Goal: Check status: Check status

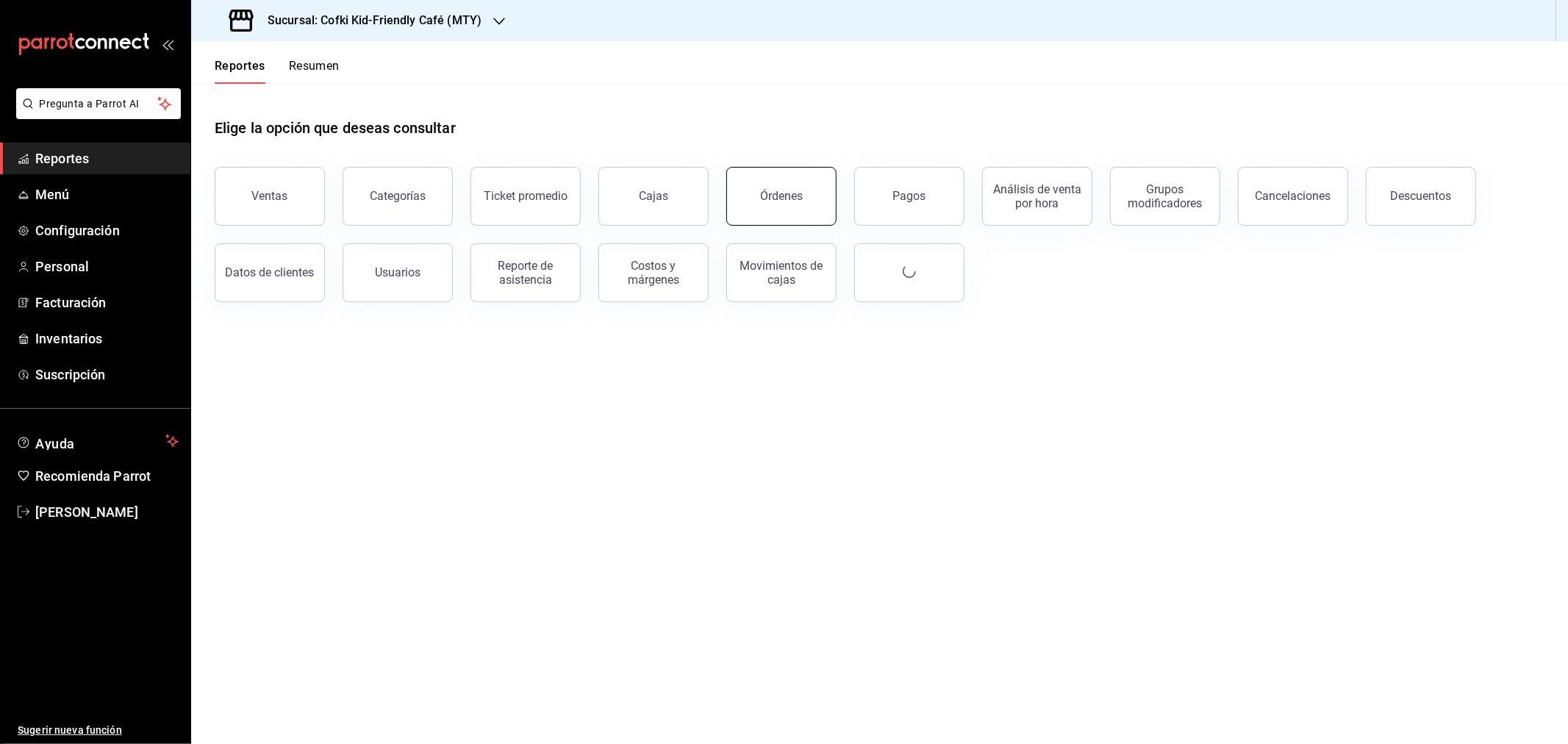
click at [798, 182] on button "Órdenes" at bounding box center [781, 197] width 110 height 59
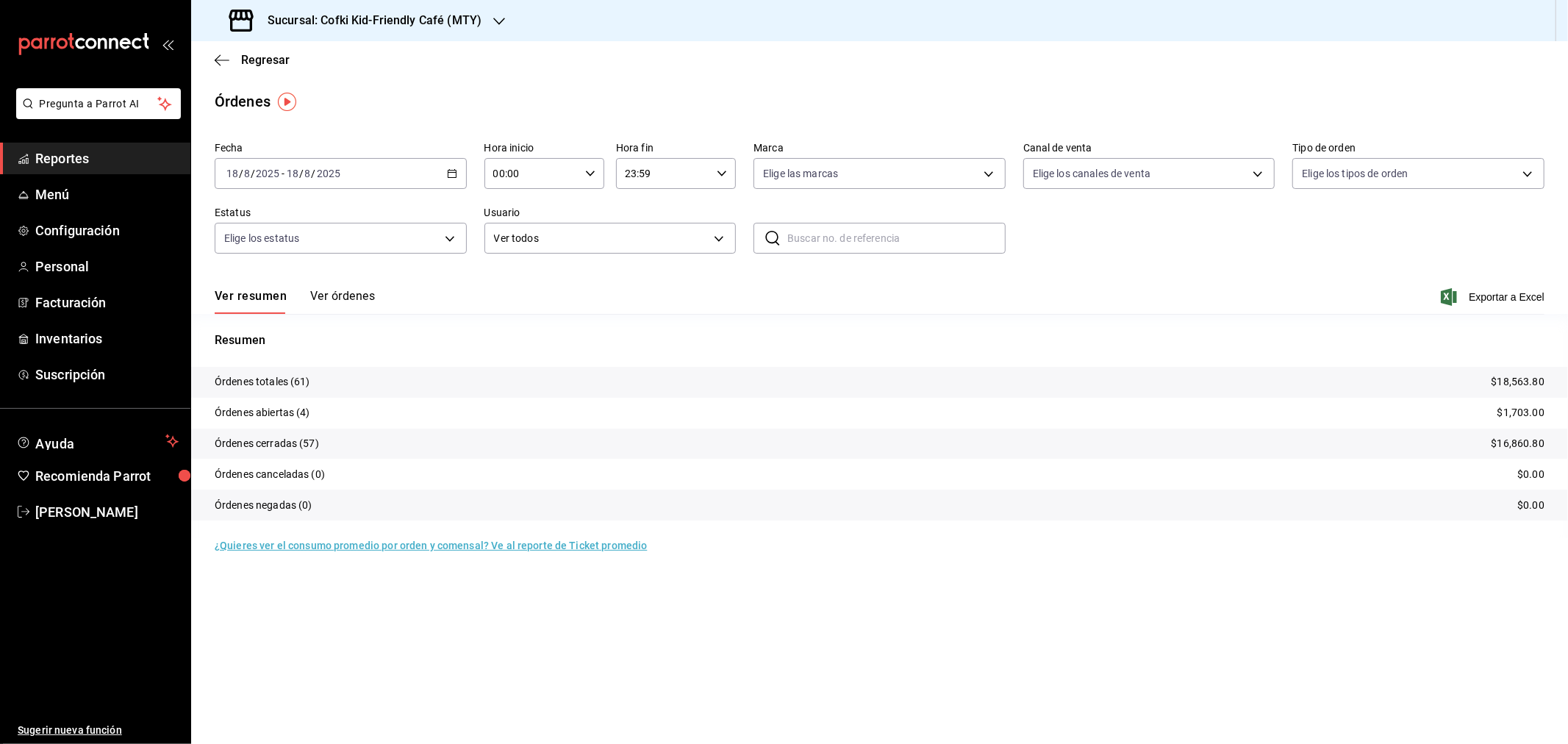
click at [457, 13] on h3 "Sucursal: Cofki Kid-Friendly Café (MTY)" at bounding box center [368, 21] width 225 height 18
click at [354, 89] on div "Cofki Cafe ([GEOGRAPHIC_DATA])" at bounding box center [301, 96] width 197 height 16
click at [315, 296] on button "Ver órdenes" at bounding box center [343, 301] width 65 height 25
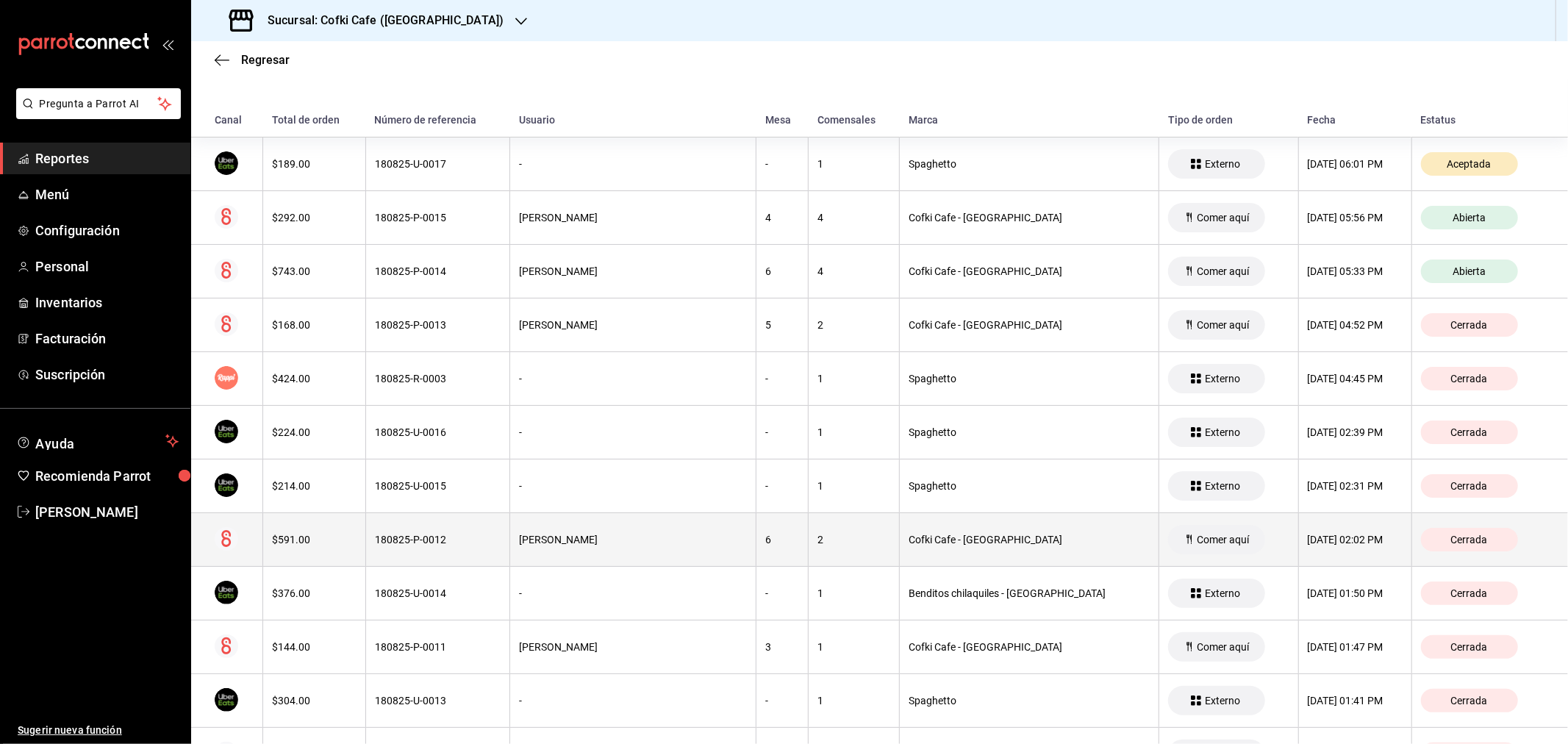
scroll to position [327, 0]
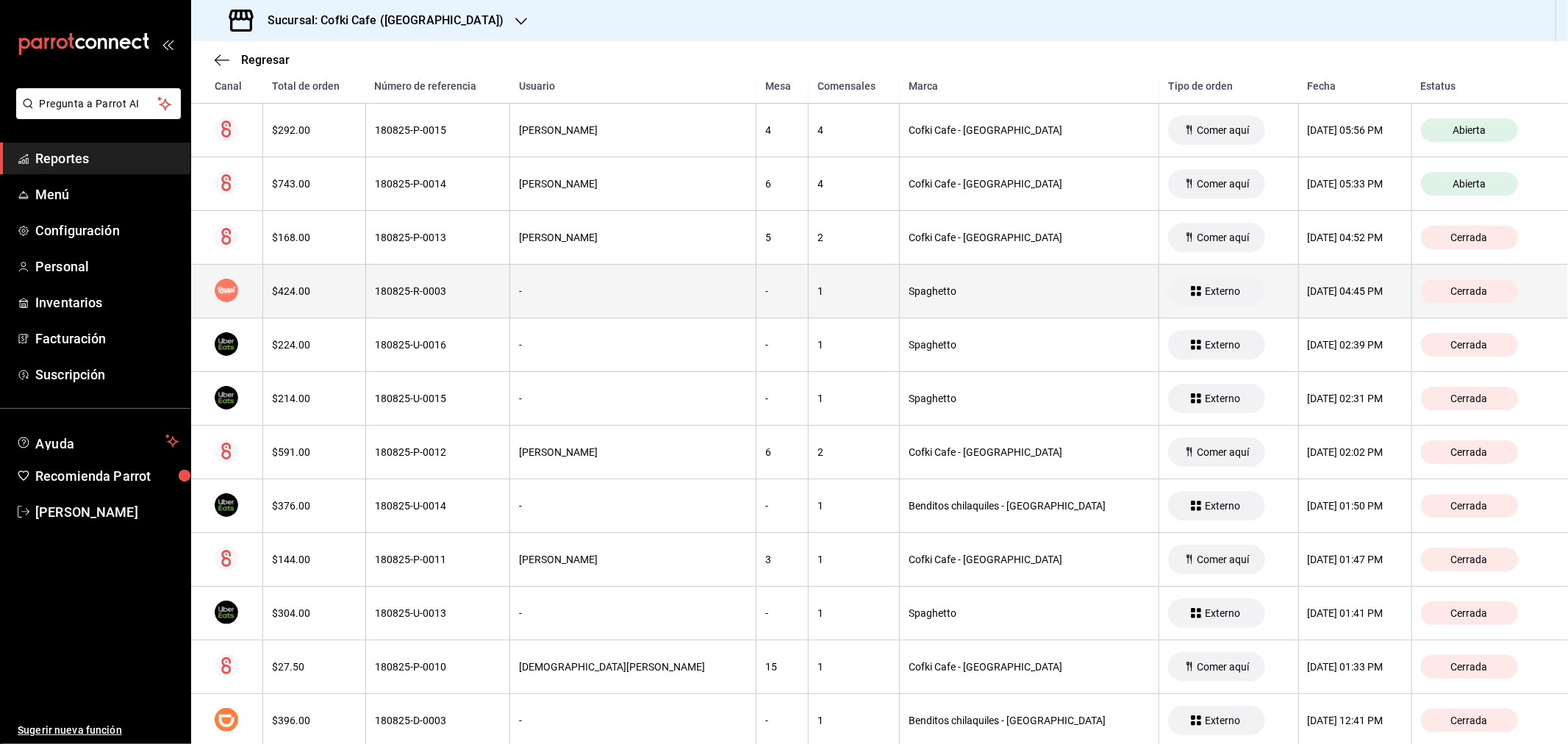
click at [299, 296] on div "$424.00" at bounding box center [314, 291] width 84 height 12
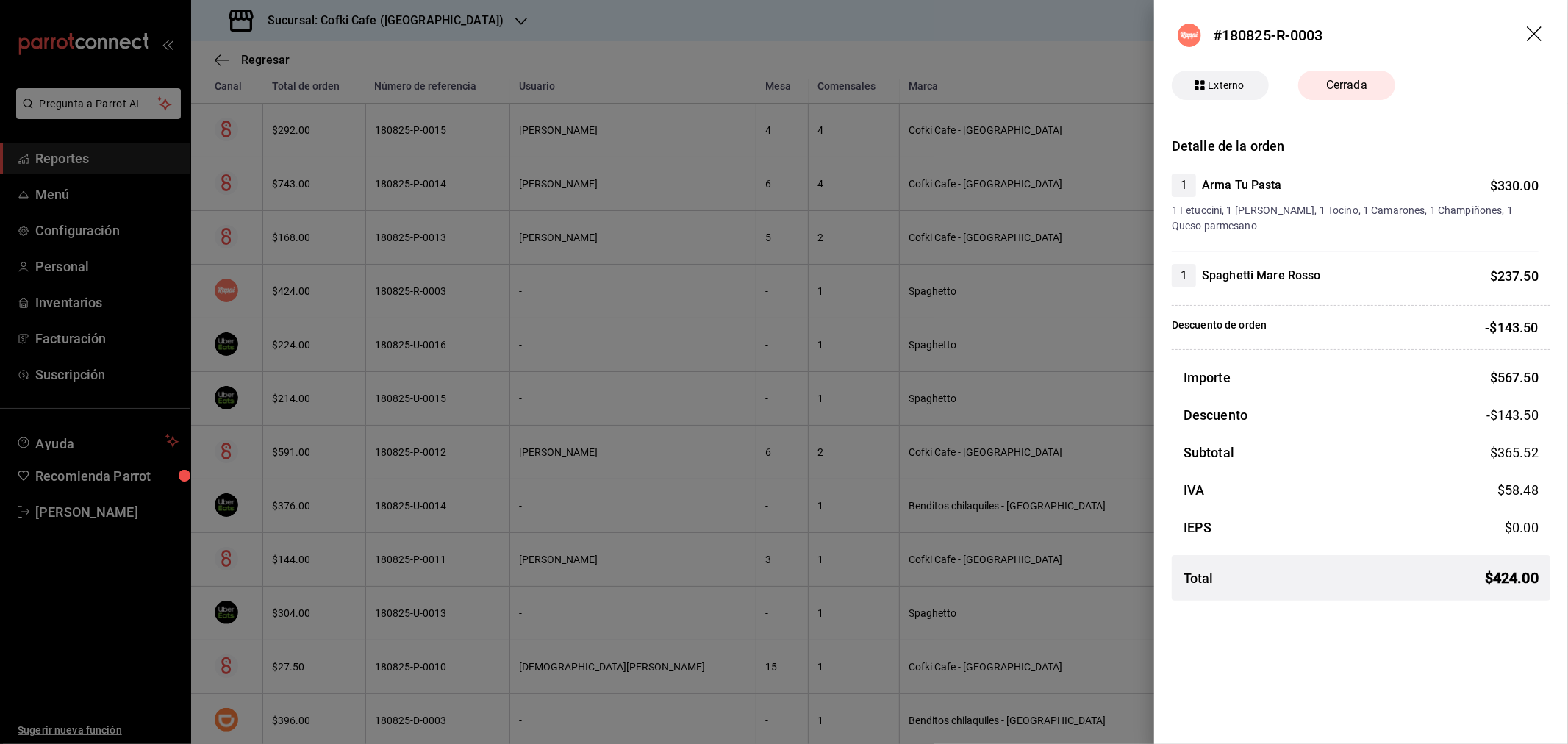
click at [1544, 27] on icon "drag" at bounding box center [1535, 35] width 18 height 18
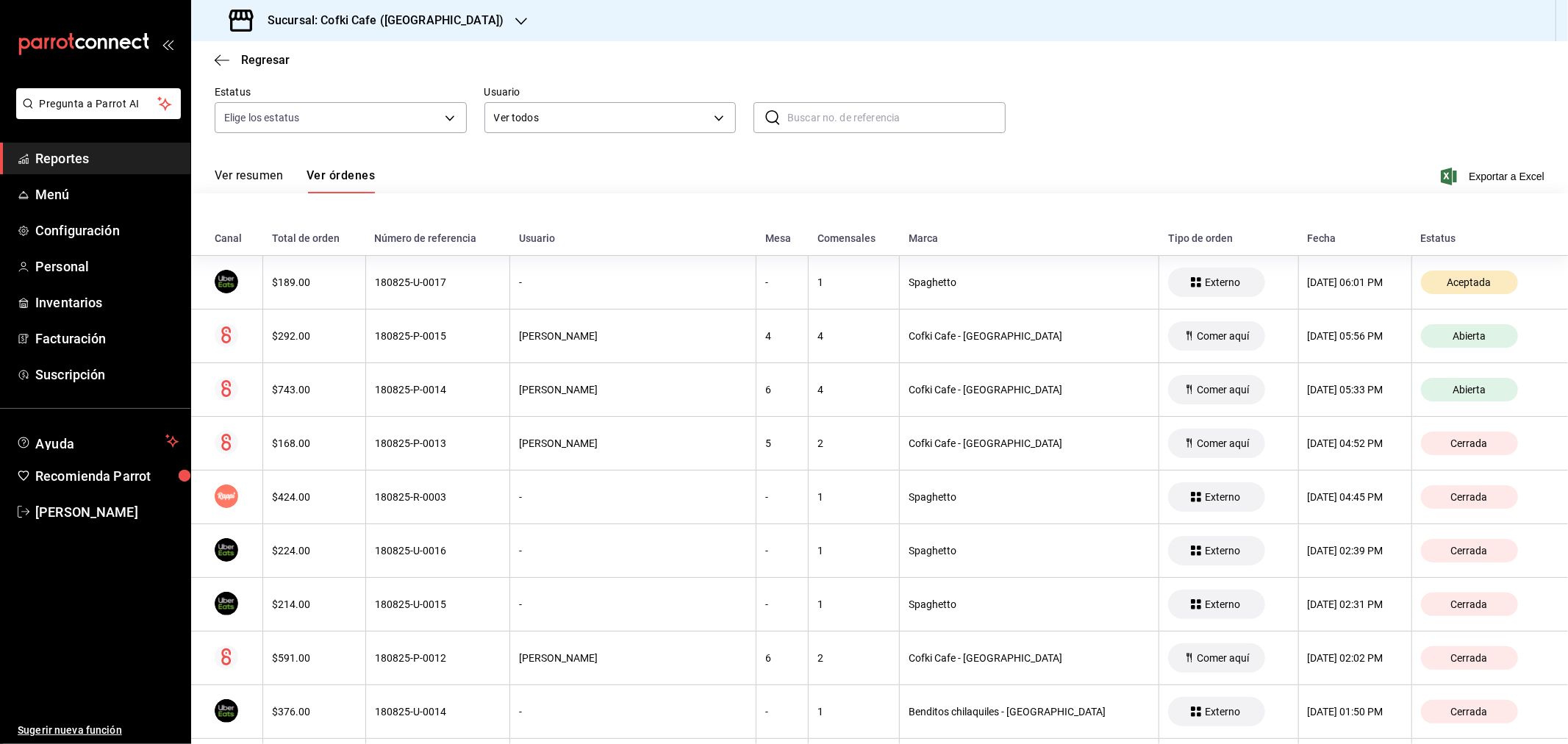
scroll to position [0, 0]
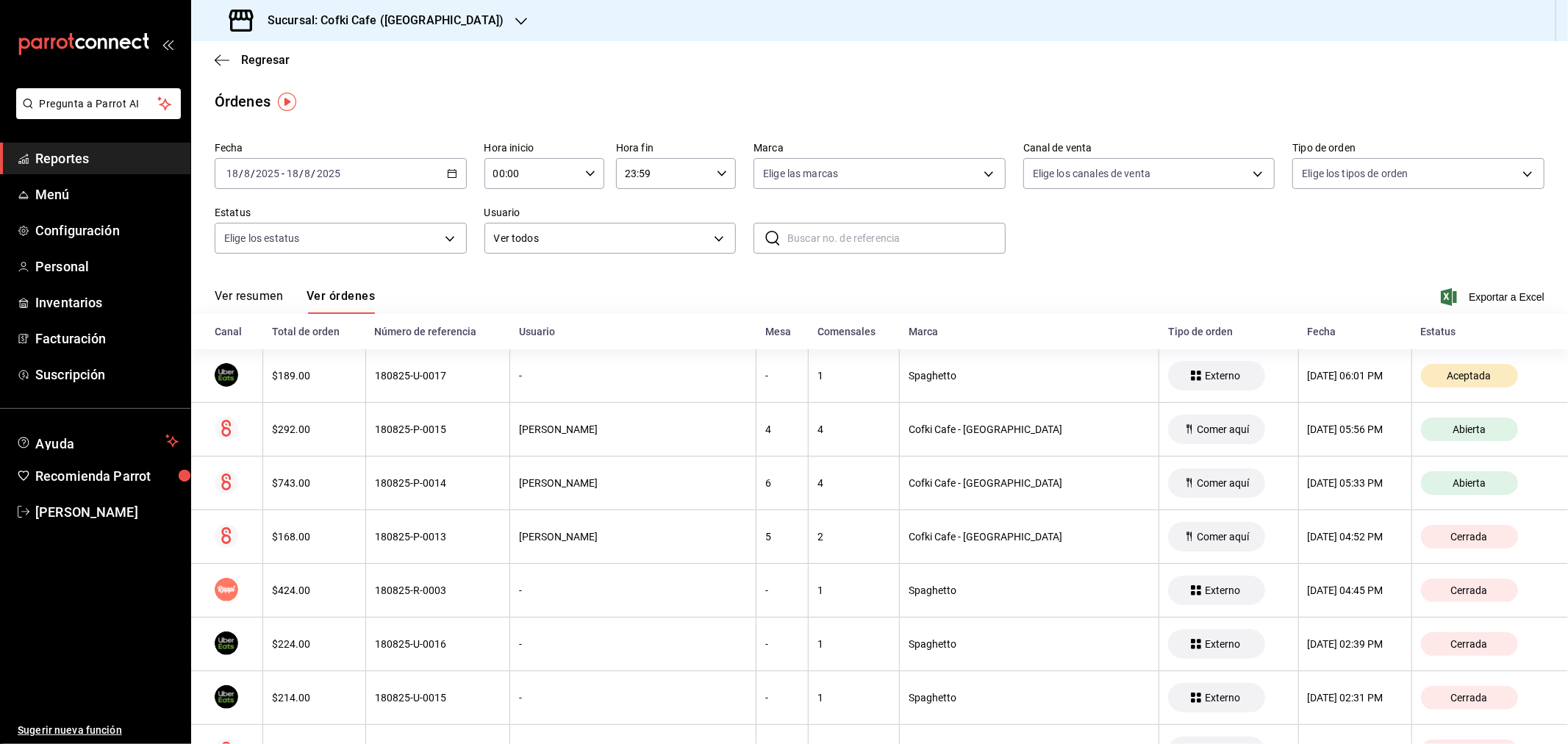
click at [248, 299] on button "Ver resumen" at bounding box center [249, 301] width 69 height 25
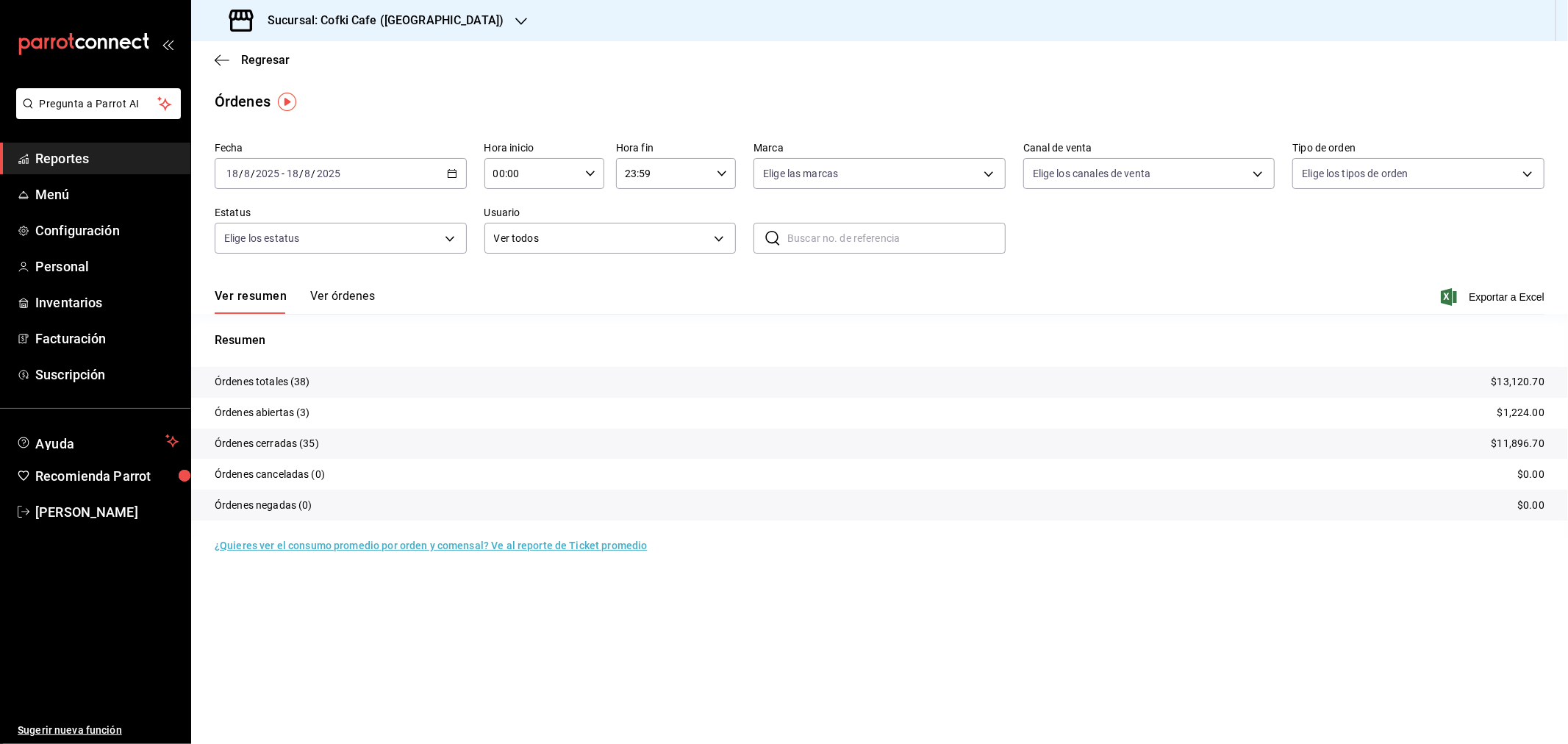
click at [431, 23] on h3 "Sucursal: Cofki Cafe ([GEOGRAPHIC_DATA])" at bounding box center [379, 21] width 248 height 18
click at [341, 61] on div "Cofki Kid-Friendly Café (MTY)" at bounding box center [301, 64] width 197 height 16
